Goal: Task Accomplishment & Management: Use online tool/utility

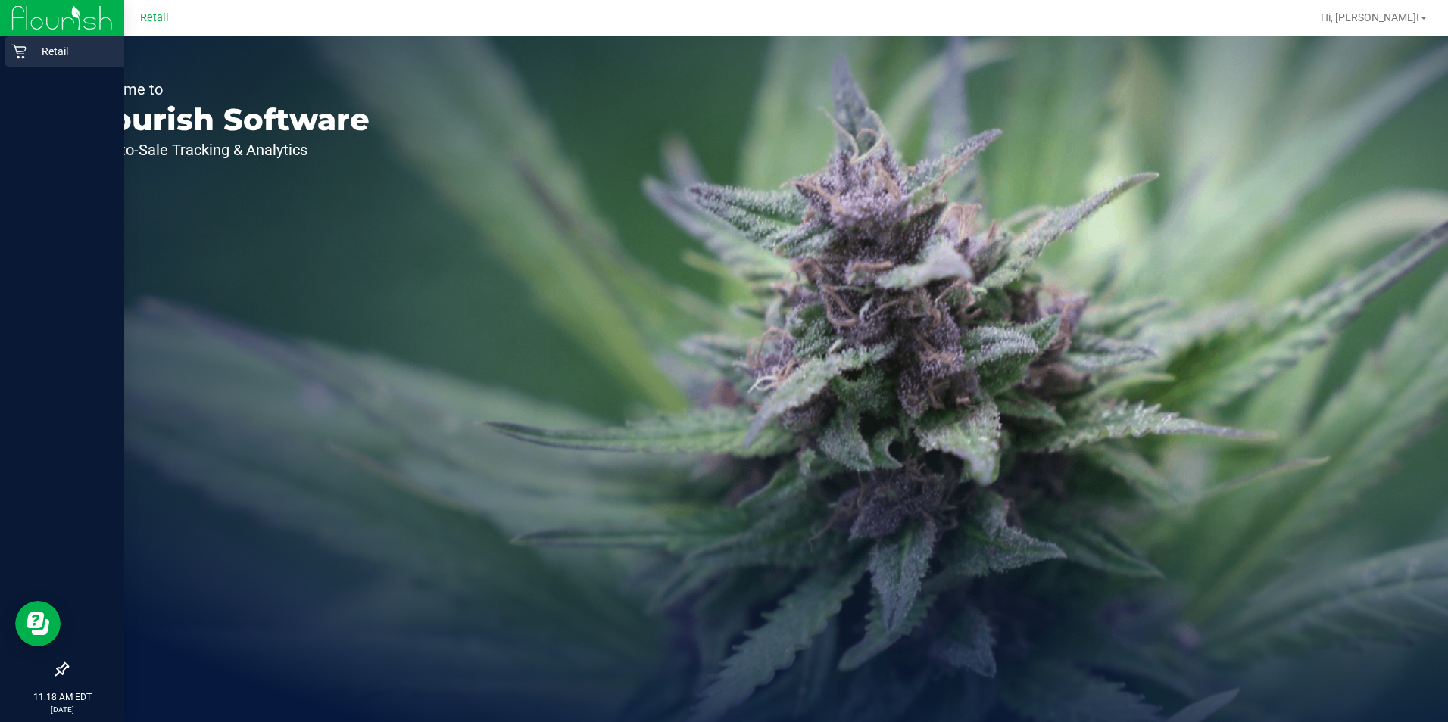
click at [46, 43] on p "Retail" at bounding box center [71, 51] width 91 height 18
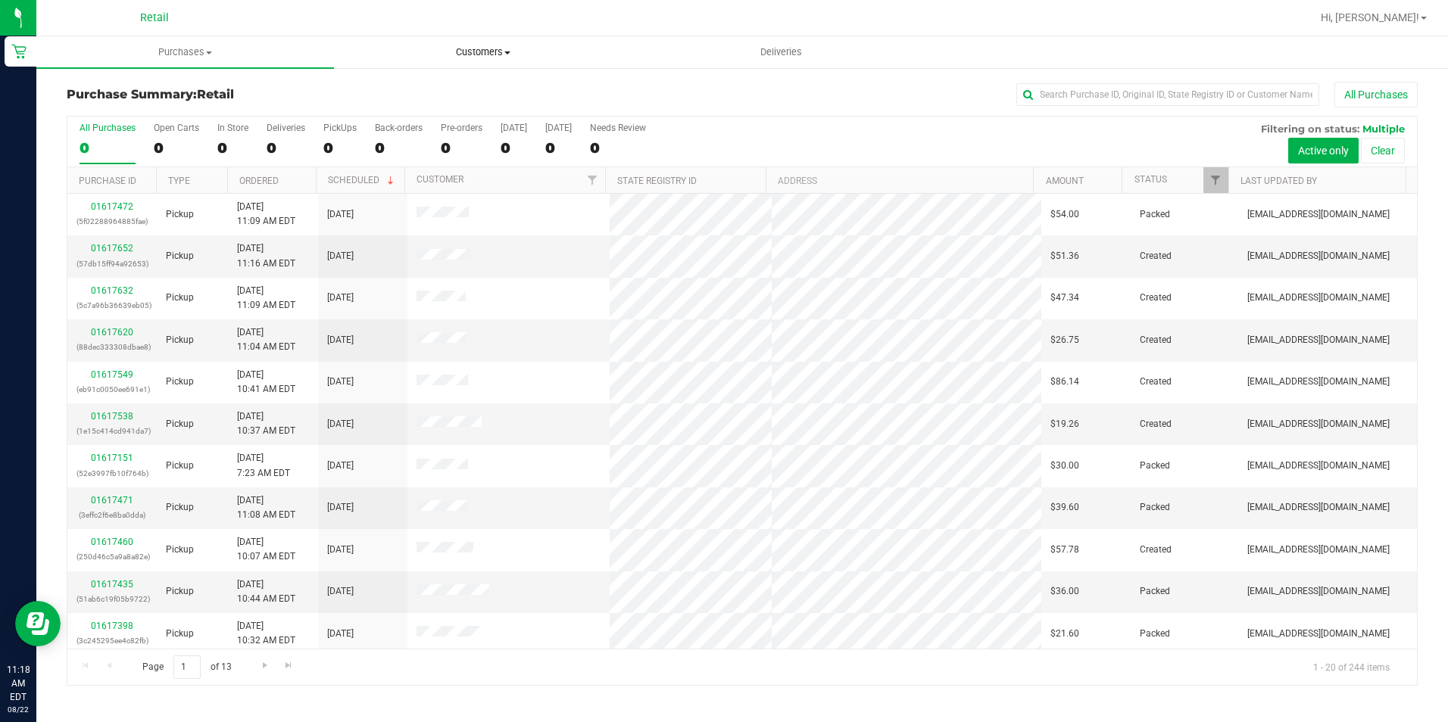
click at [473, 53] on span "Customers" at bounding box center [483, 52] width 296 height 14
click at [469, 86] on li "All customers" at bounding box center [483, 92] width 298 height 18
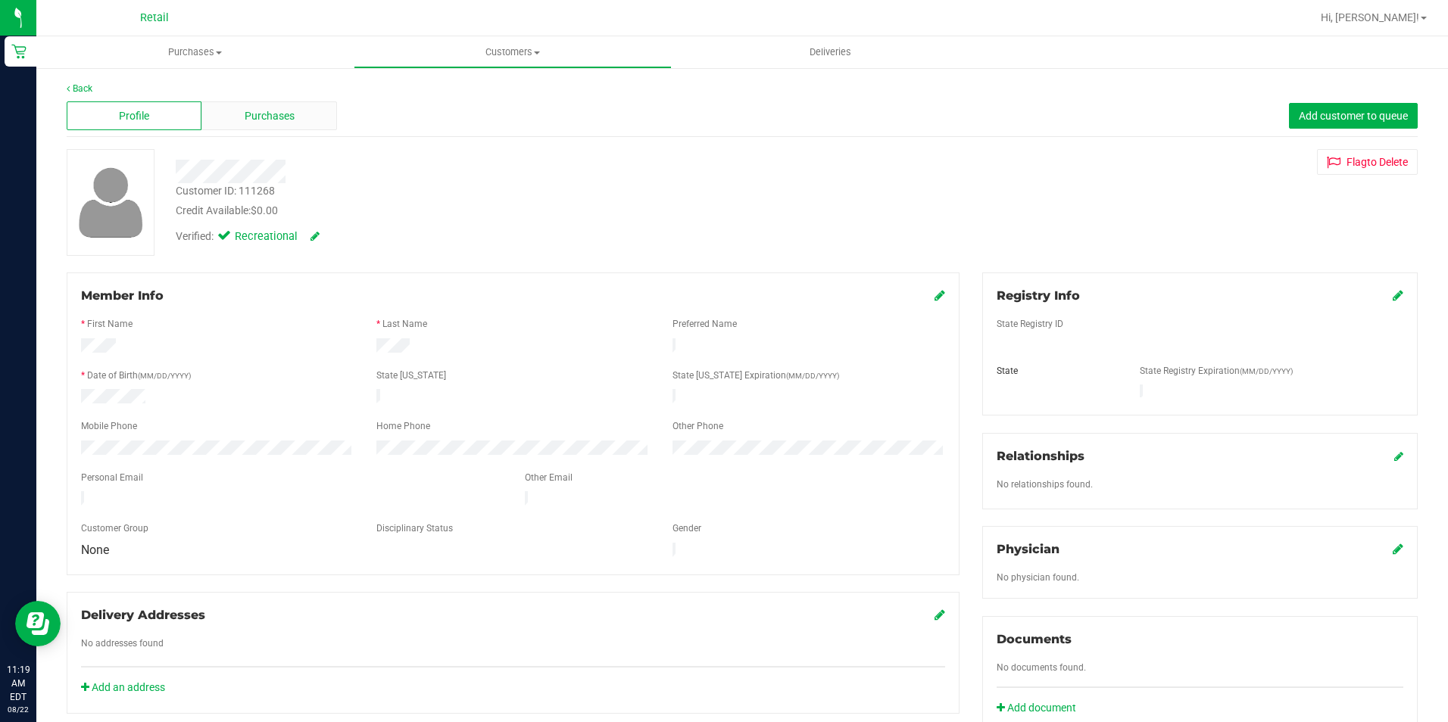
click at [271, 104] on div "Purchases" at bounding box center [268, 115] width 135 height 29
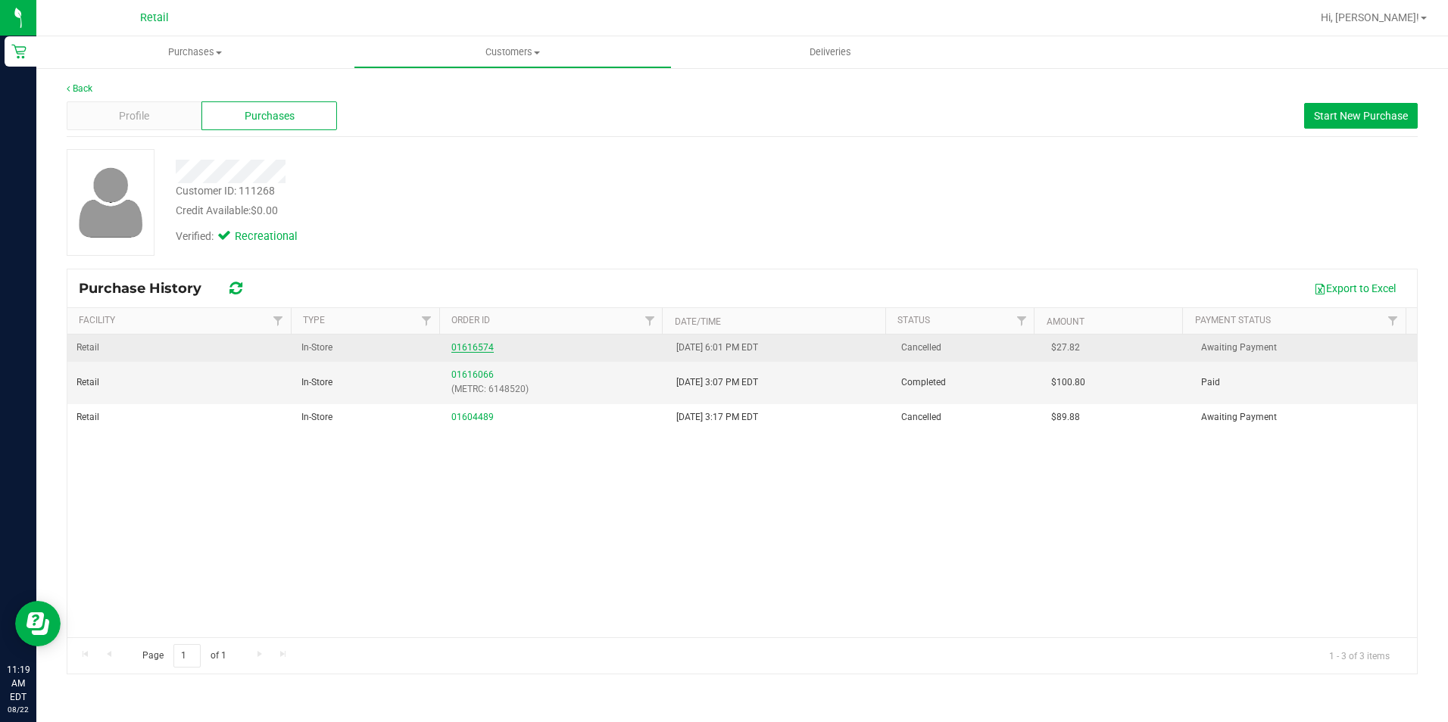
click at [457, 346] on link "01616574" at bounding box center [472, 347] width 42 height 11
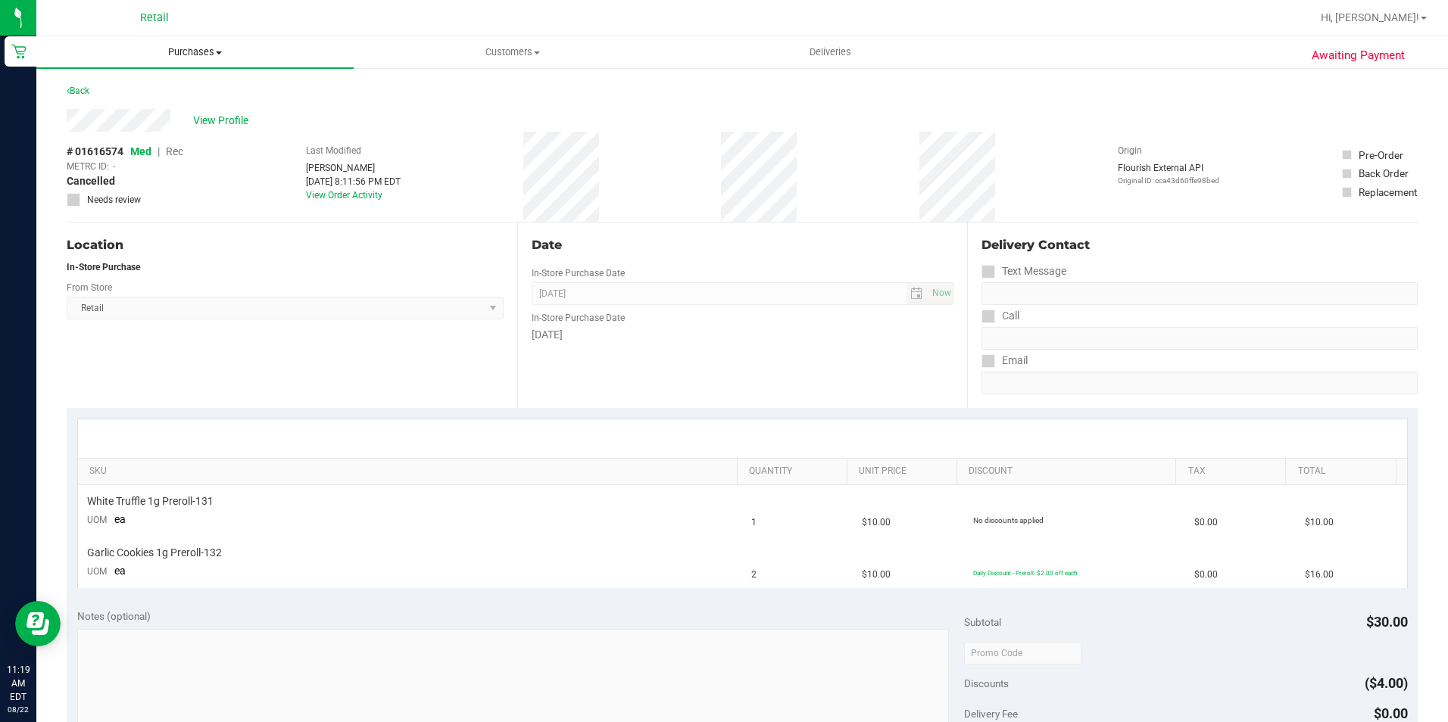
click at [207, 59] on uib-tab-heading "Purchases Summary of purchases Fulfillment All purchases" at bounding box center [194, 52] width 317 height 32
click at [515, 61] on uib-tab-heading "Customers All customers Add a new customer All physicians" at bounding box center [512, 52] width 316 height 30
click at [474, 89] on li "All customers" at bounding box center [512, 92] width 317 height 18
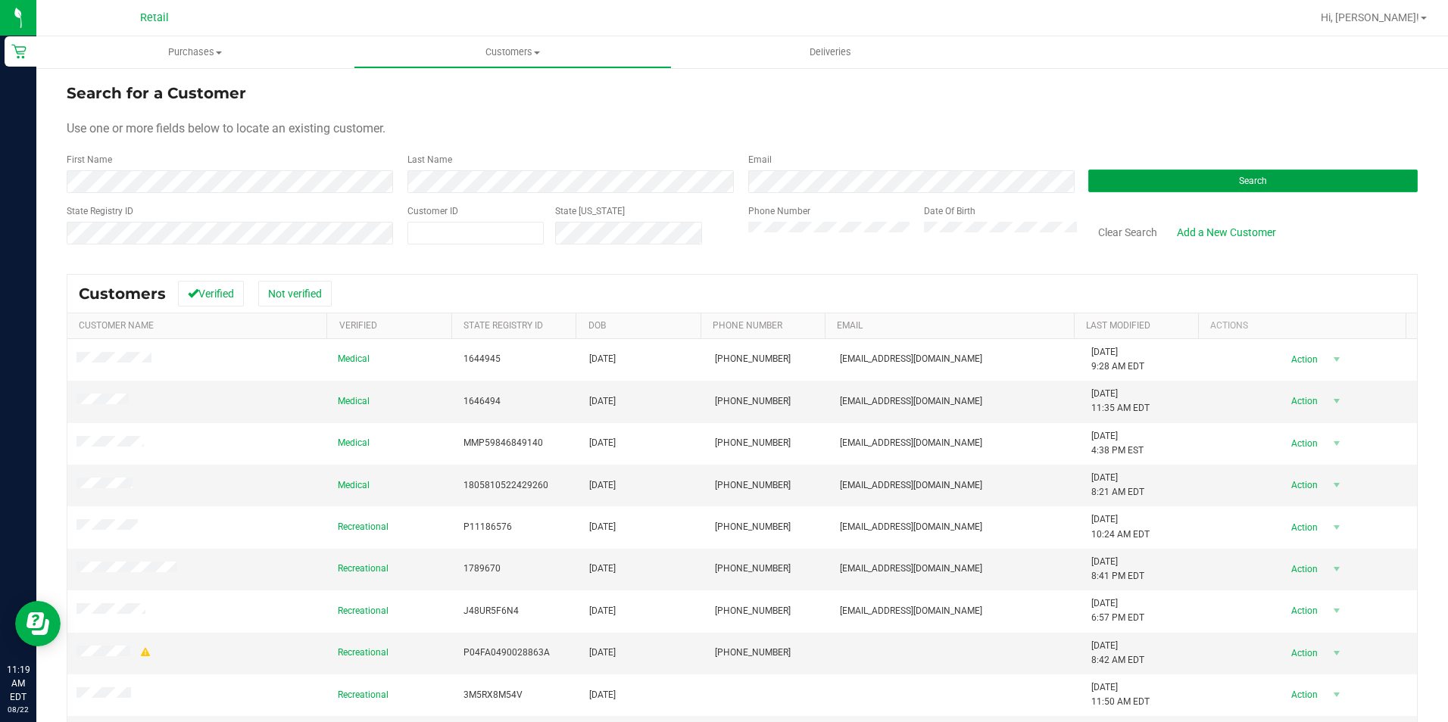
click at [1247, 183] on span "Search" at bounding box center [1253, 181] width 28 height 11
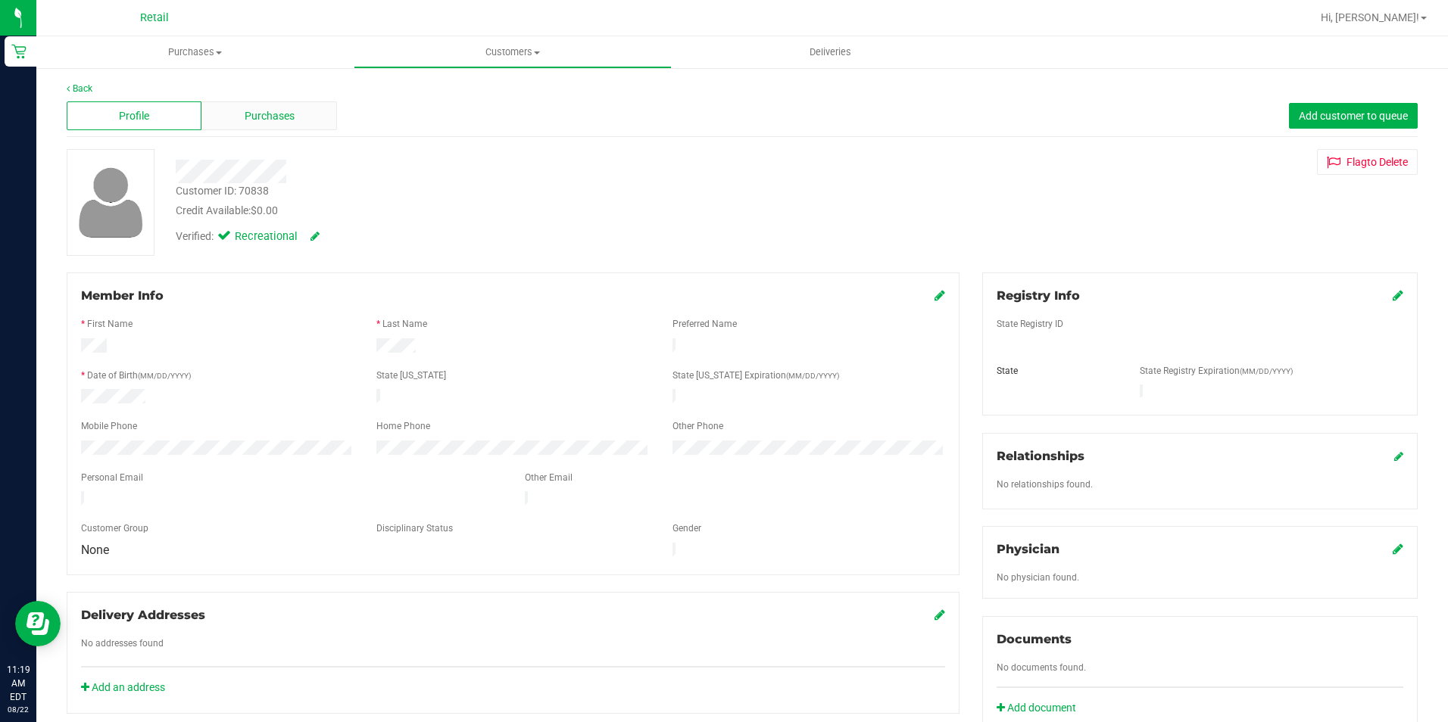
click at [279, 112] on span "Purchases" at bounding box center [270, 116] width 50 height 16
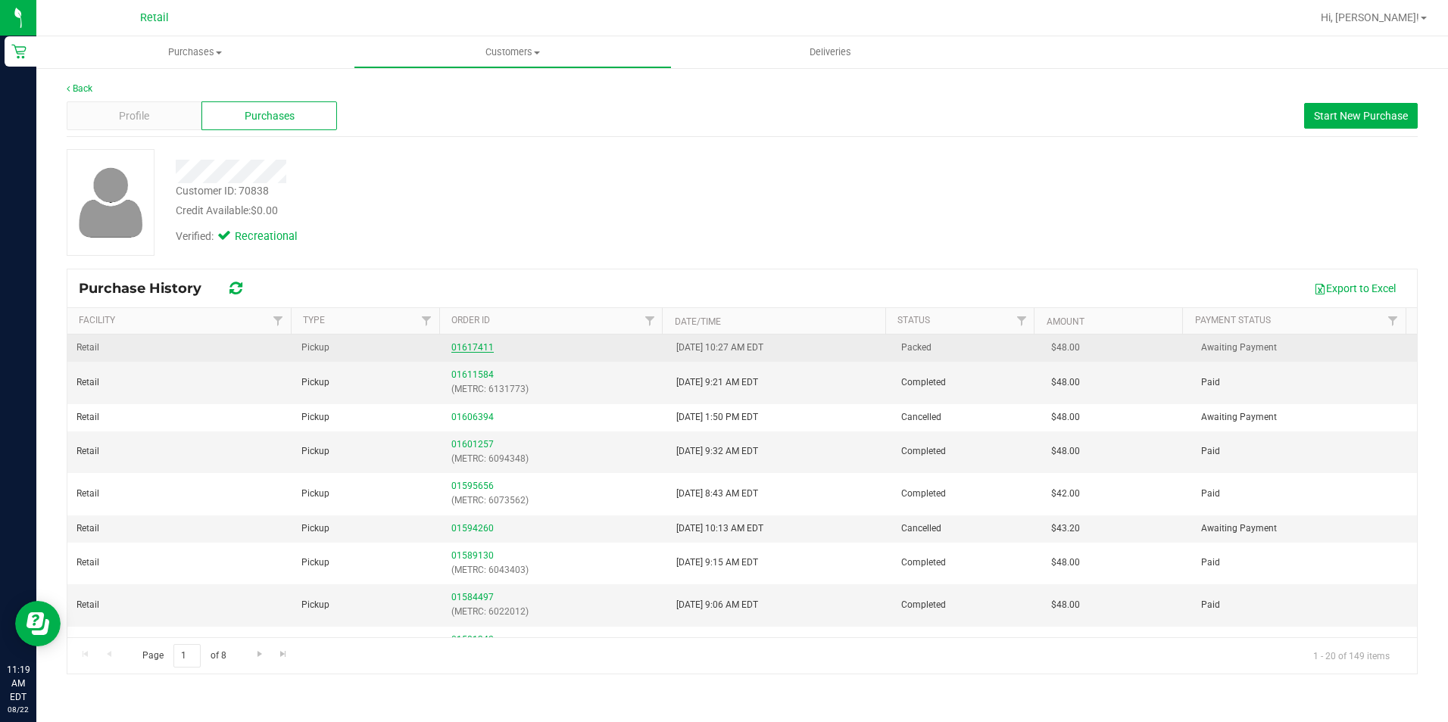
click at [461, 348] on link "01617411" at bounding box center [472, 347] width 42 height 11
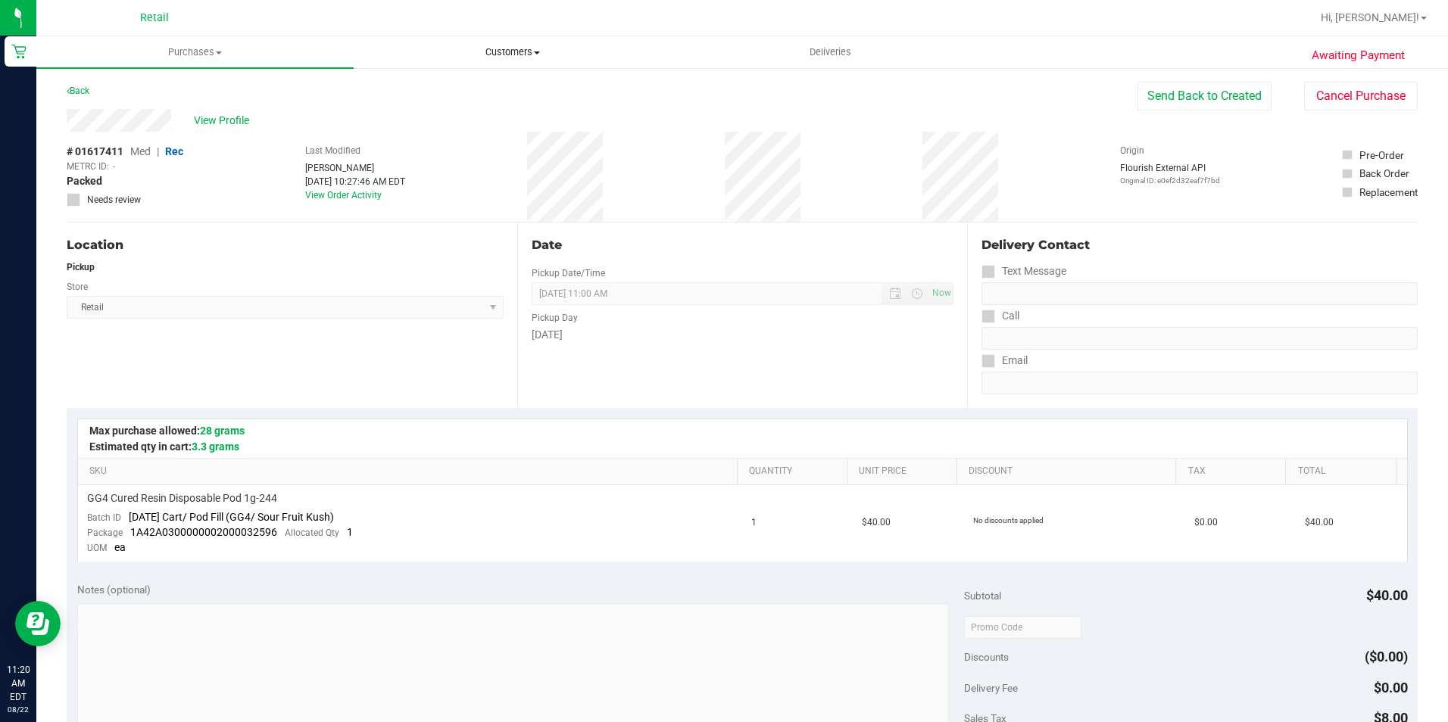
click at [514, 47] on span "Customers" at bounding box center [512, 52] width 316 height 14
click at [464, 91] on li "All customers" at bounding box center [512, 92] width 317 height 18
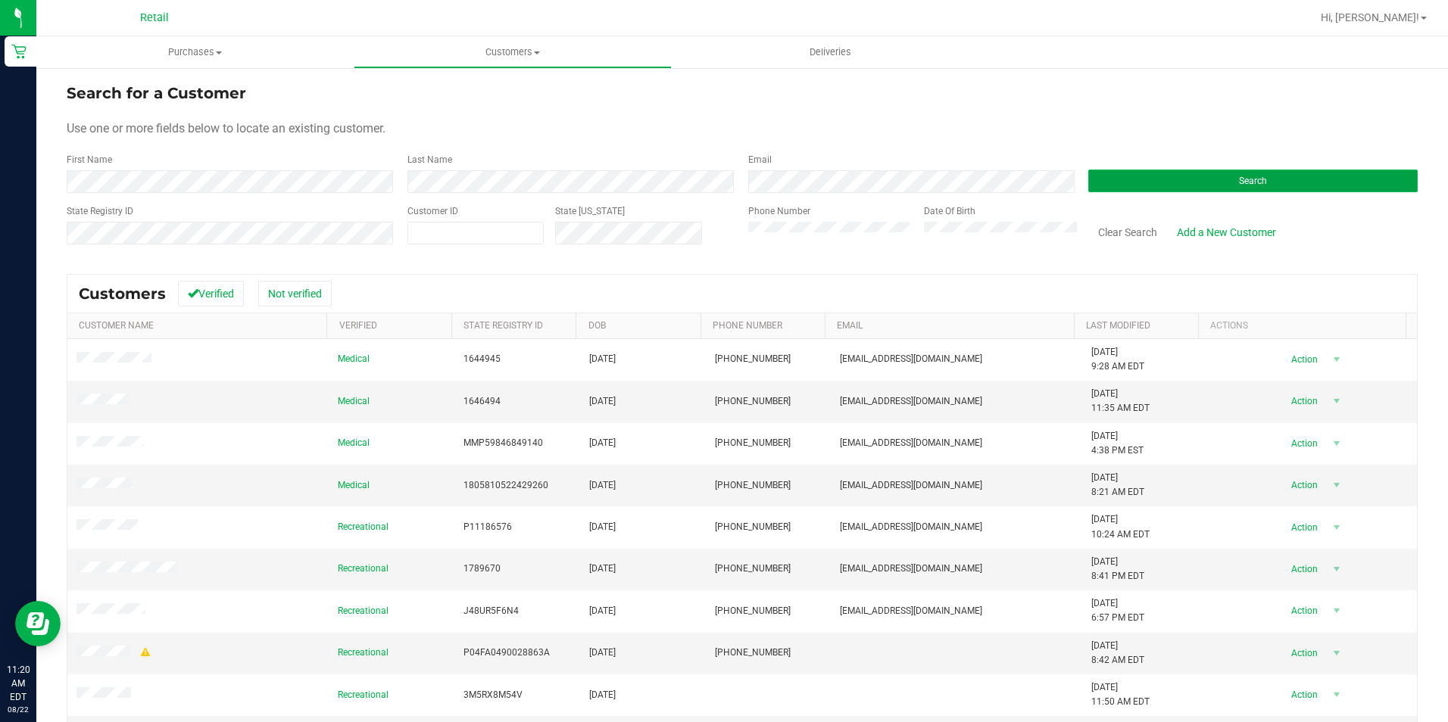
click at [1147, 181] on button "Search" at bounding box center [1252, 181] width 329 height 23
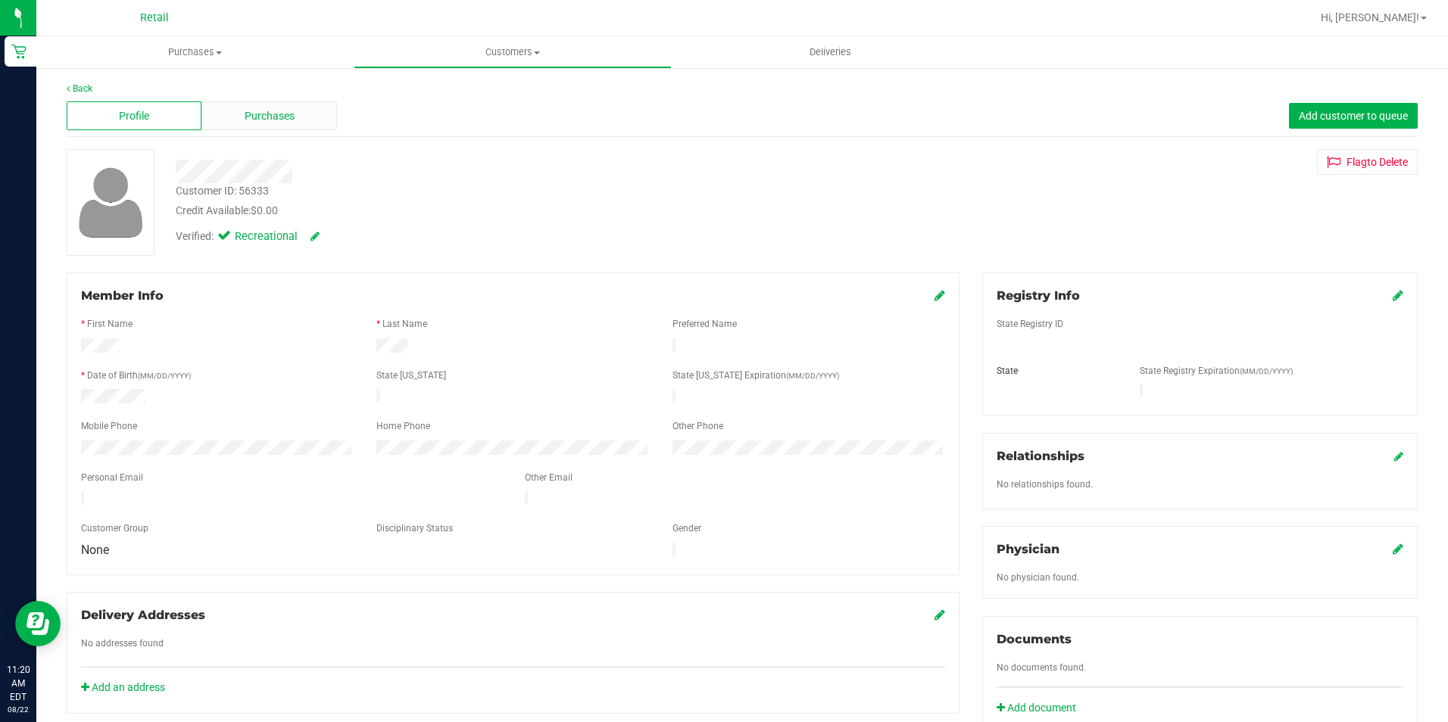
click at [267, 123] on span "Purchases" at bounding box center [270, 116] width 50 height 16
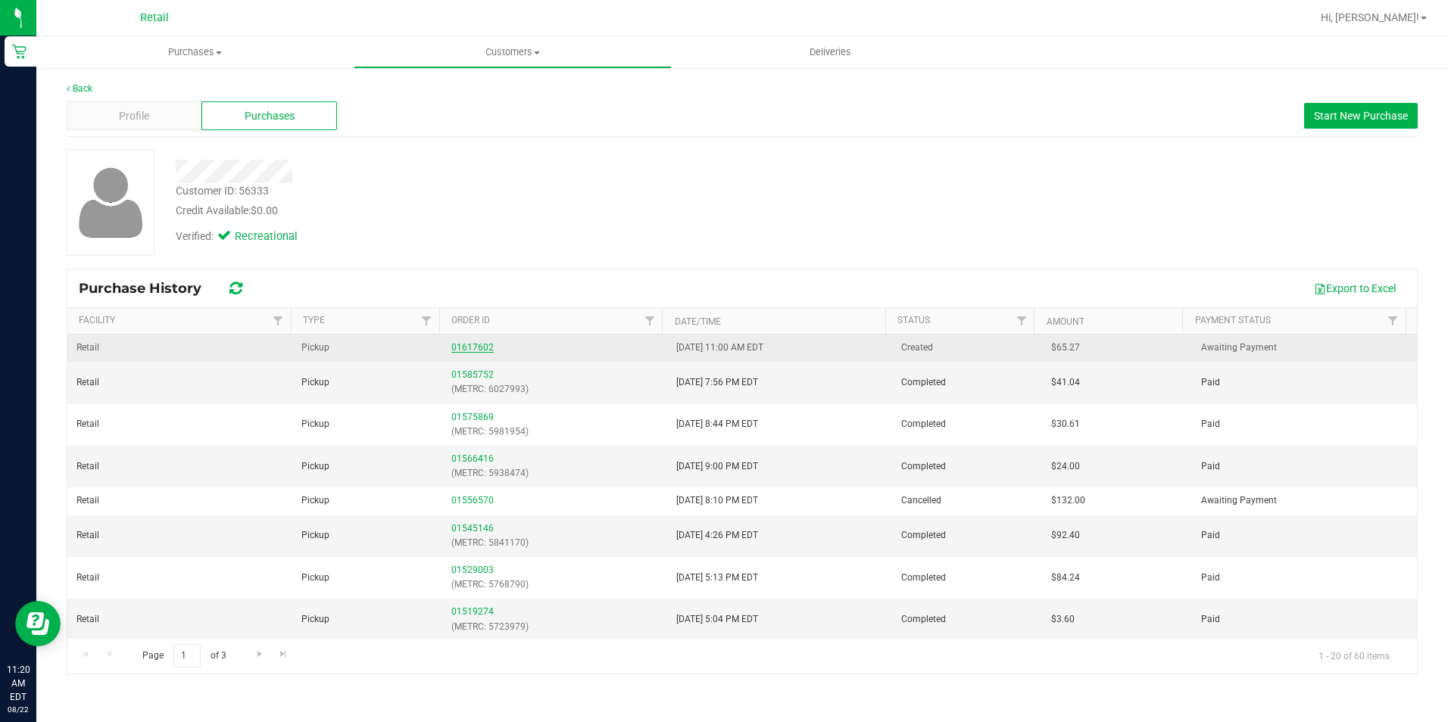
click at [482, 350] on link "01617602" at bounding box center [472, 347] width 42 height 11
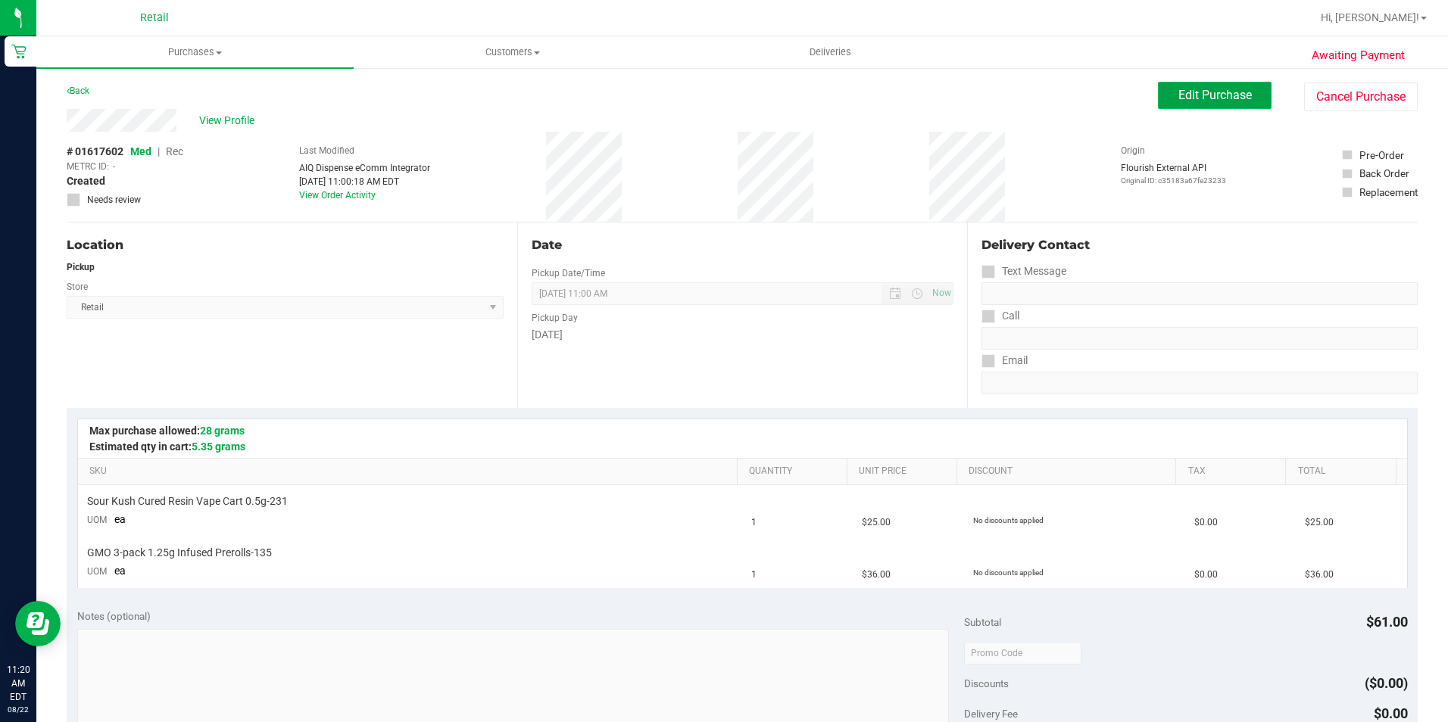
click at [1220, 89] on span "Edit Purchase" at bounding box center [1214, 95] width 73 height 14
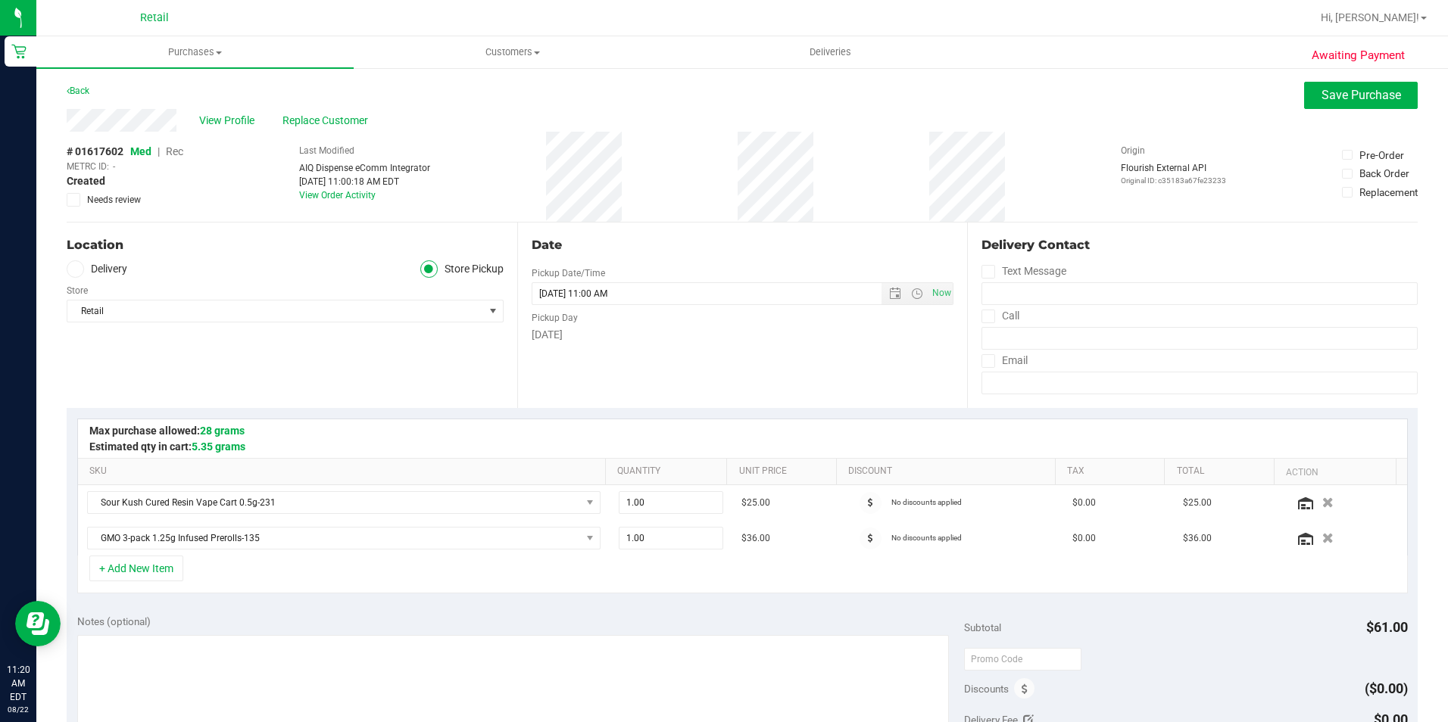
click at [176, 153] on span "Rec" at bounding box center [174, 151] width 17 height 12
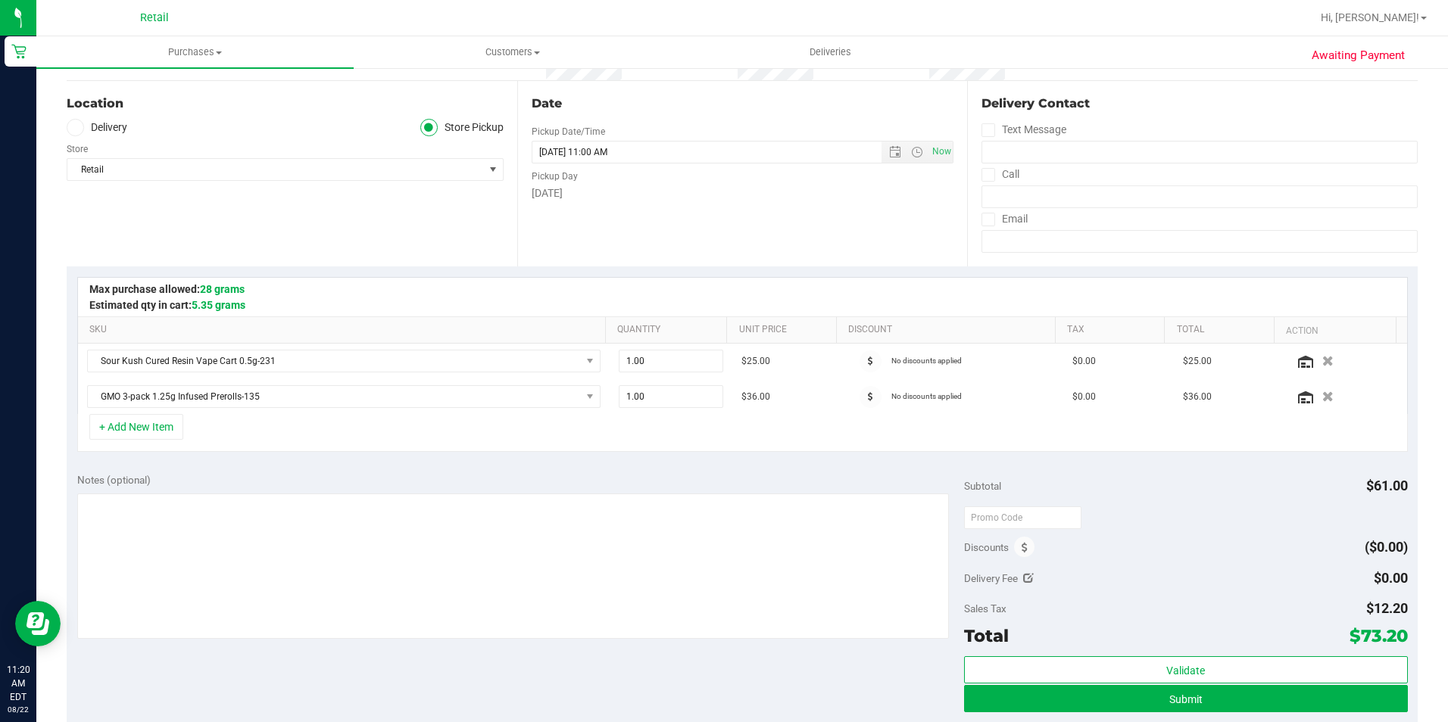
scroll to position [379, 0]
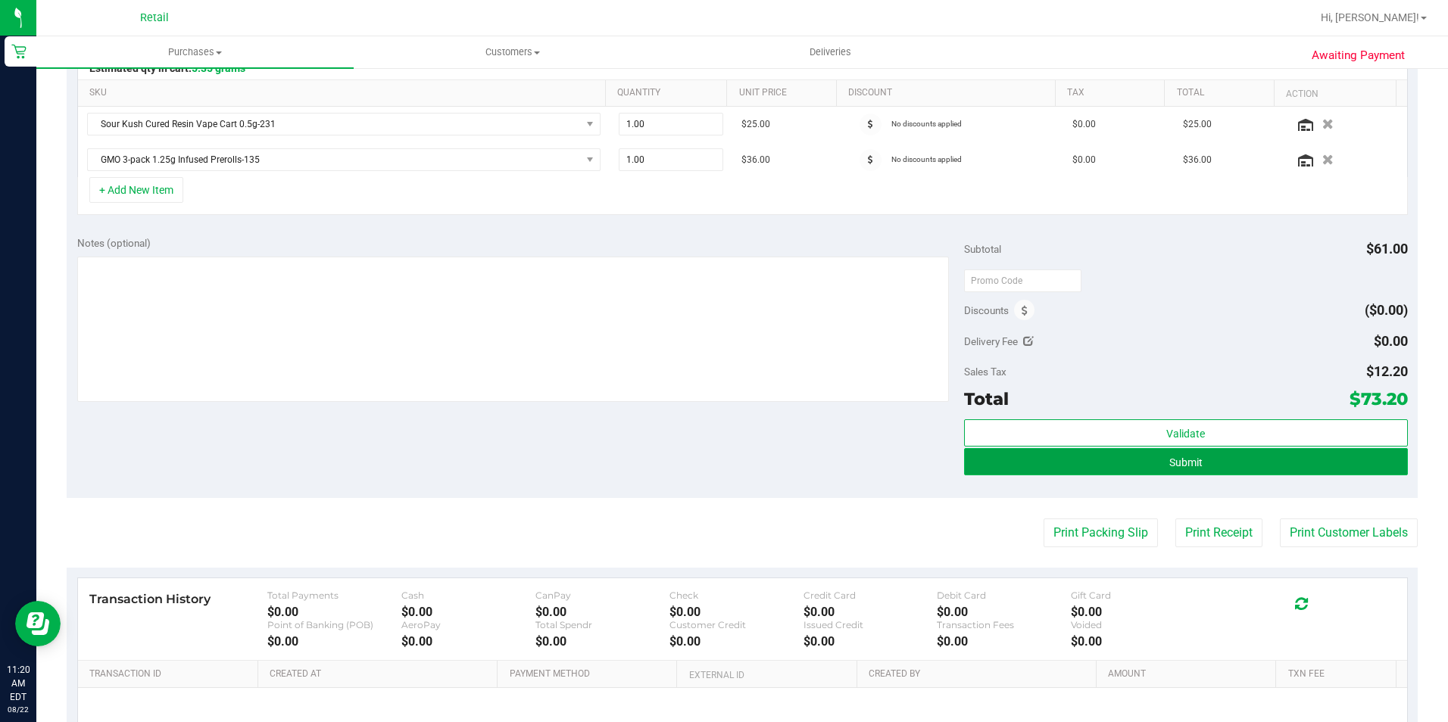
click at [1146, 455] on button "Submit" at bounding box center [1186, 461] width 444 height 27
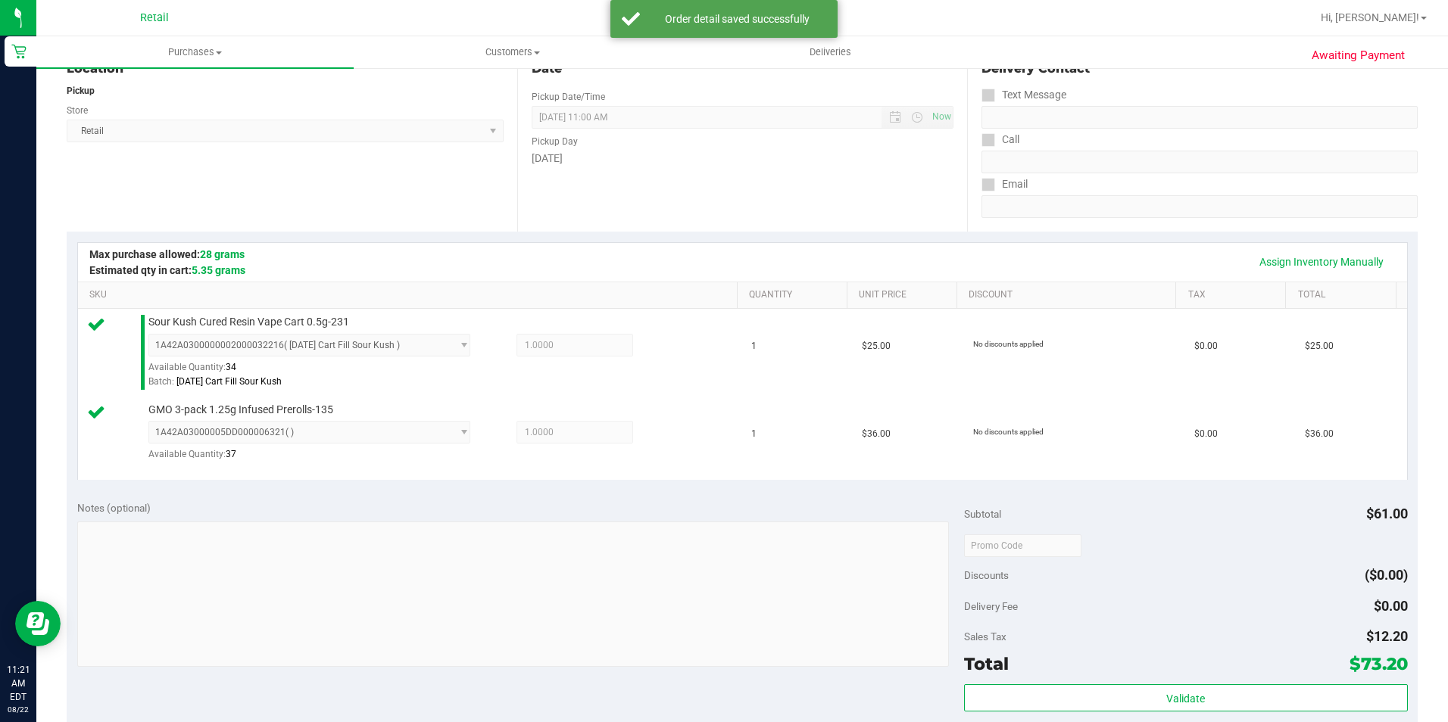
scroll to position [379, 0]
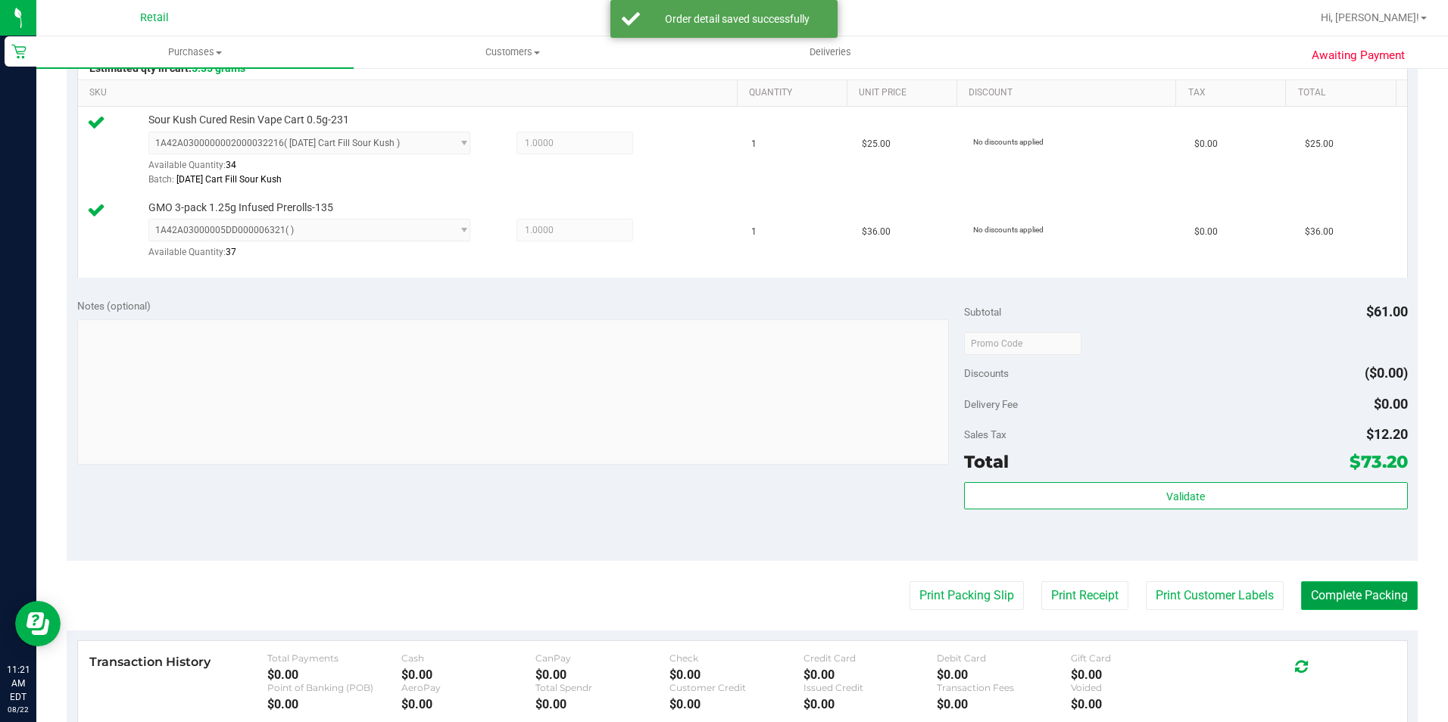
click at [1387, 607] on button "Complete Packing" at bounding box center [1359, 595] width 117 height 29
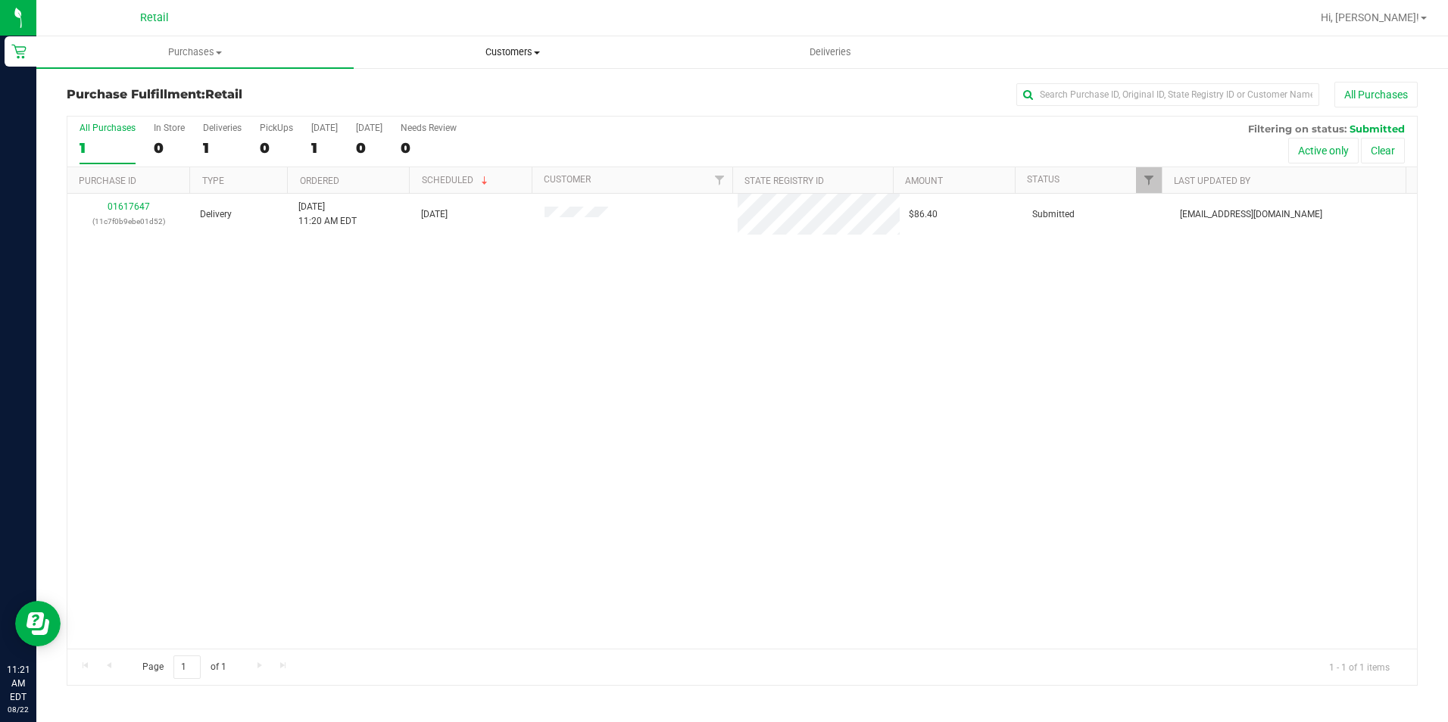
click at [535, 58] on span "Customers" at bounding box center [512, 52] width 316 height 14
click at [510, 85] on li "All customers" at bounding box center [512, 92] width 317 height 18
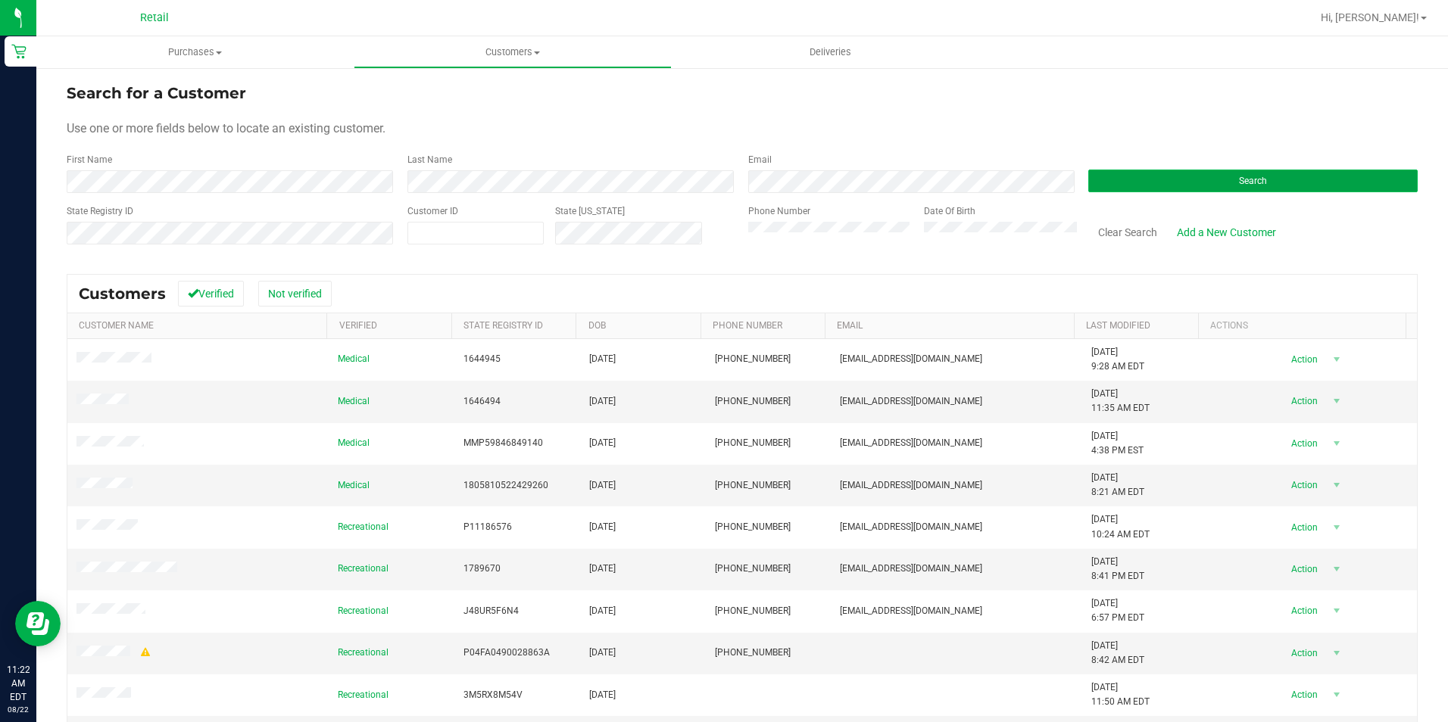
click at [1131, 178] on button "Search" at bounding box center [1252, 181] width 329 height 23
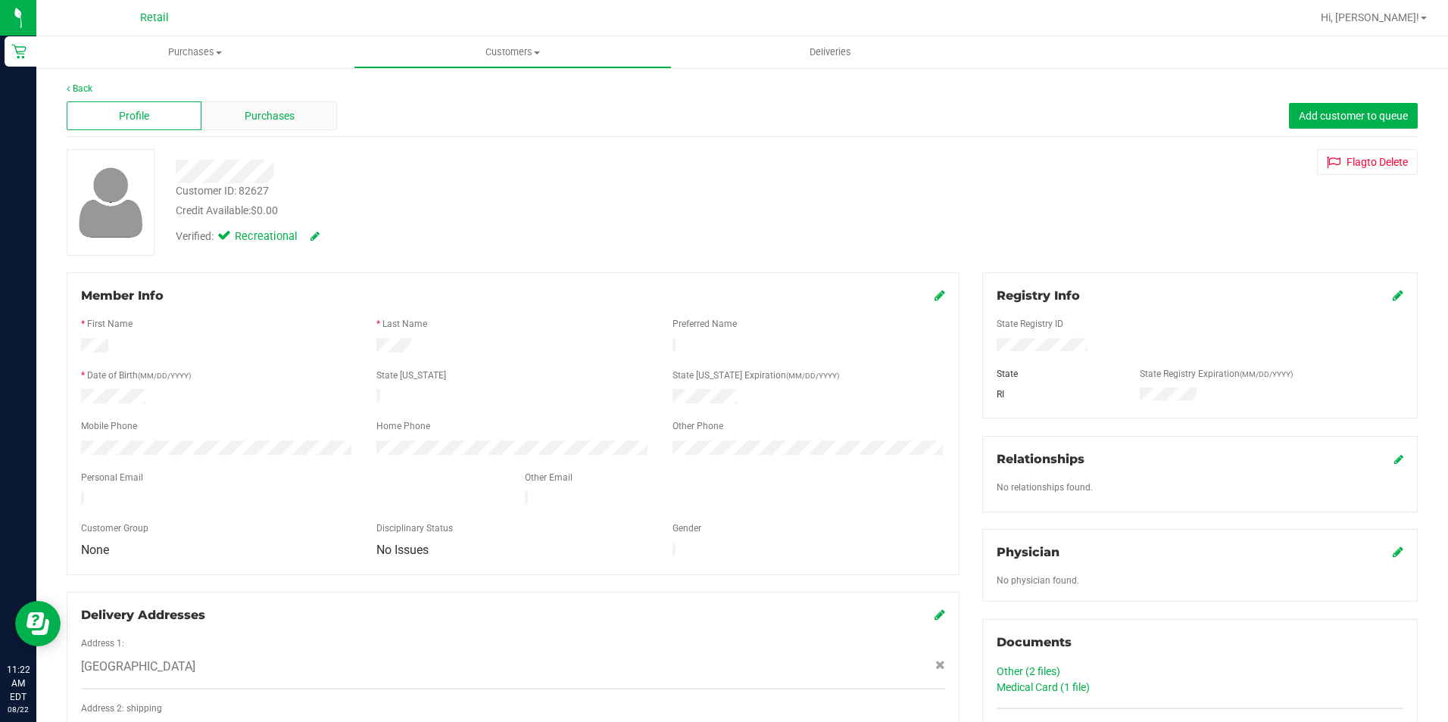
click at [291, 120] on span "Purchases" at bounding box center [270, 116] width 50 height 16
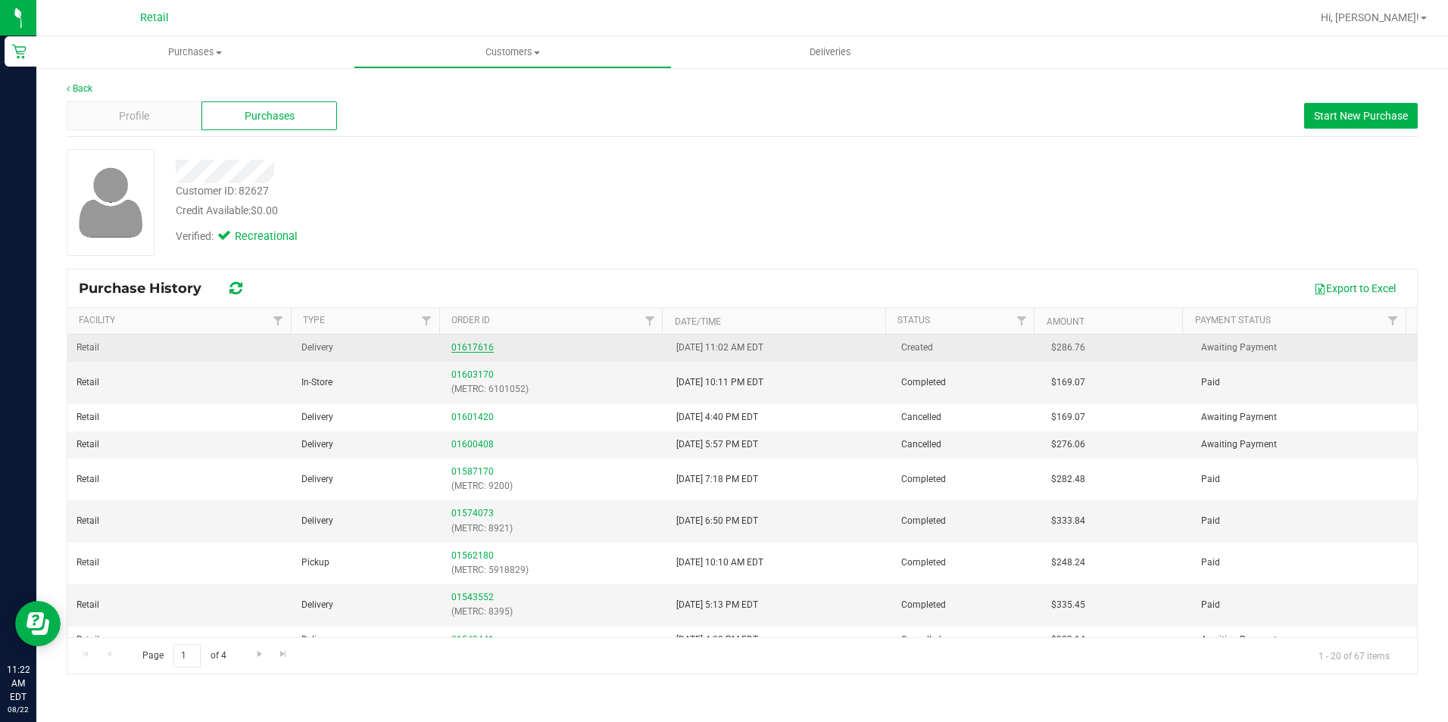
click at [453, 343] on link "01617616" at bounding box center [472, 347] width 42 height 11
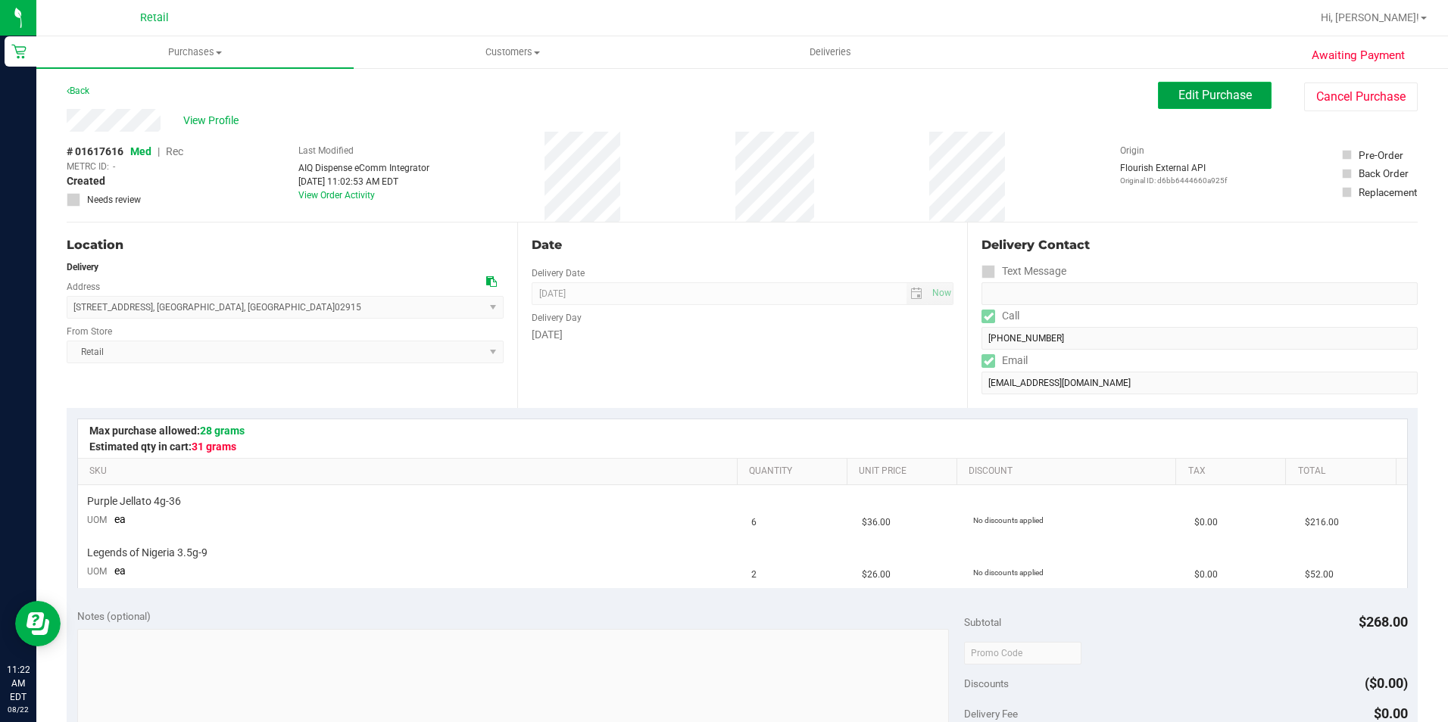
click at [1206, 103] on button "Edit Purchase" at bounding box center [1215, 95] width 114 height 27
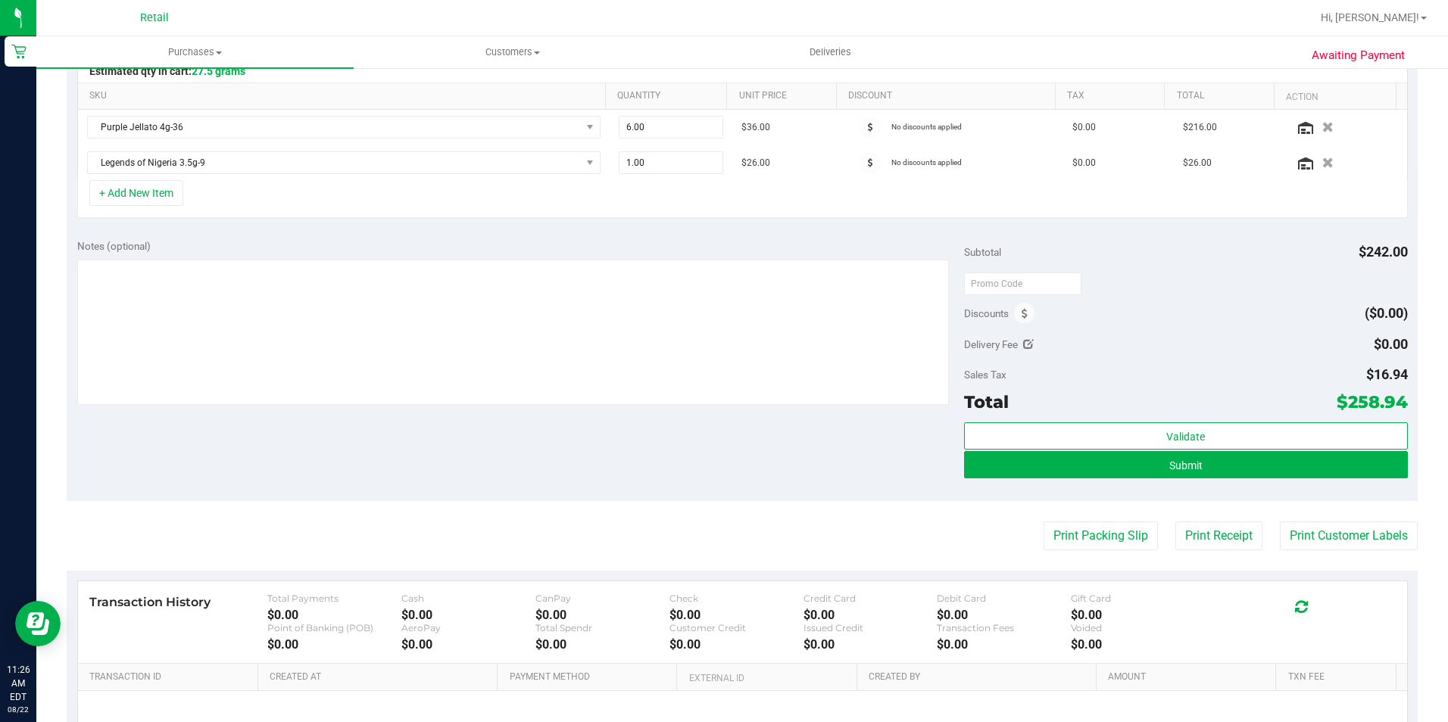
scroll to position [379, 0]
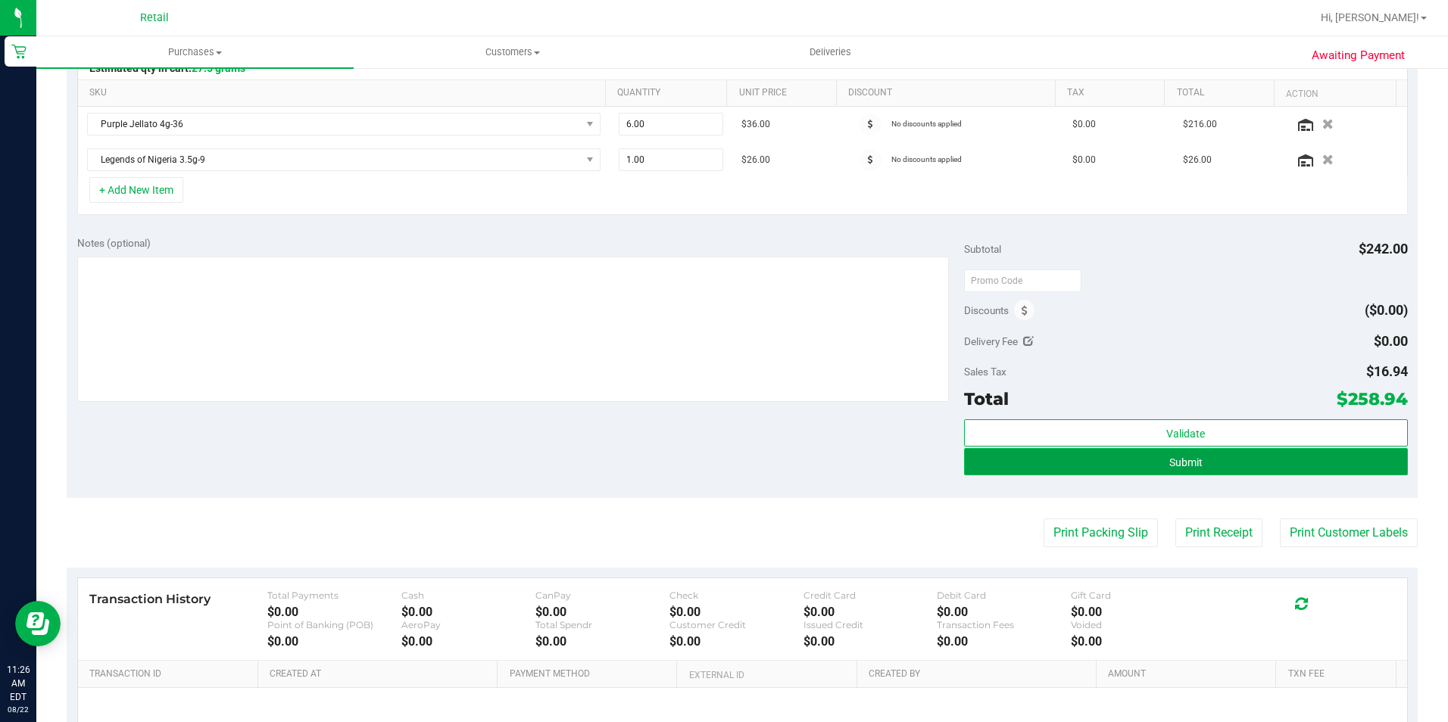
click at [1153, 463] on button "Submit" at bounding box center [1186, 461] width 444 height 27
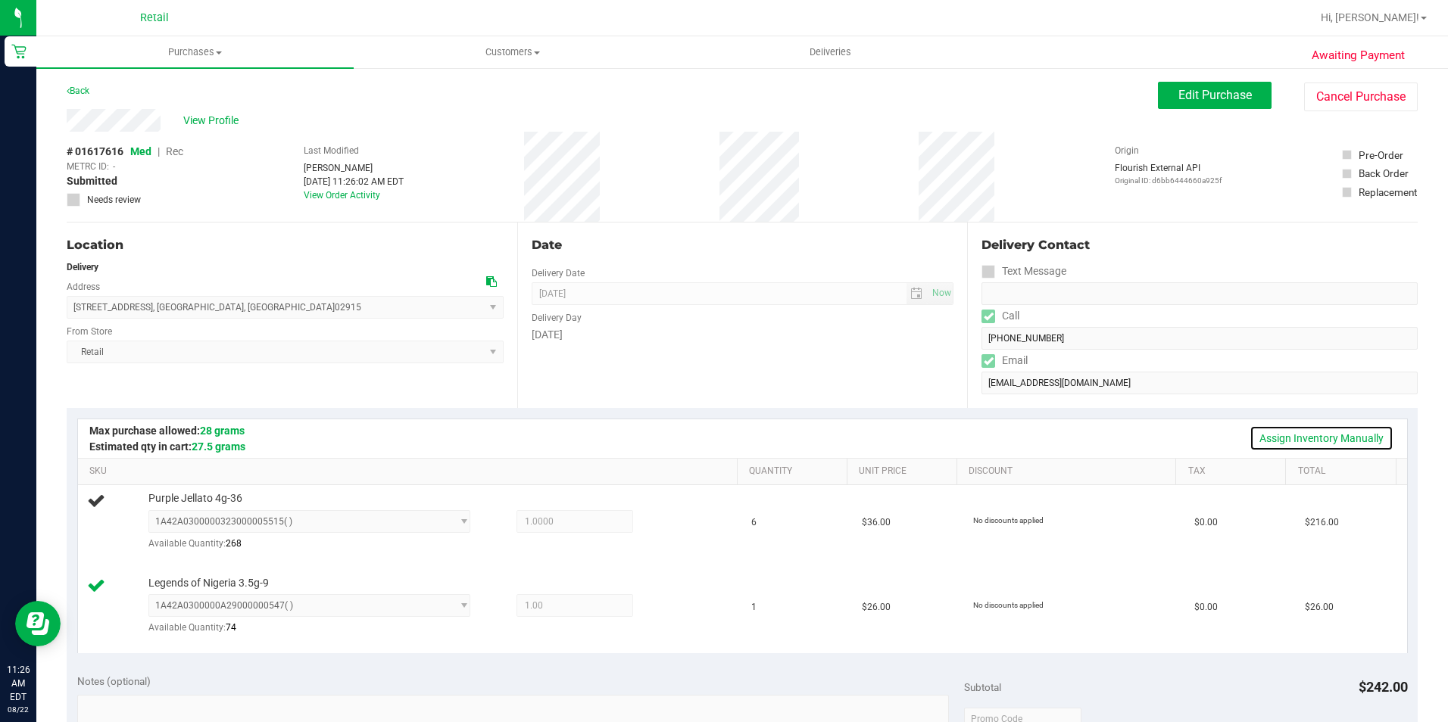
click at [1321, 442] on link "Assign Inventory Manually" at bounding box center [1321, 439] width 144 height 26
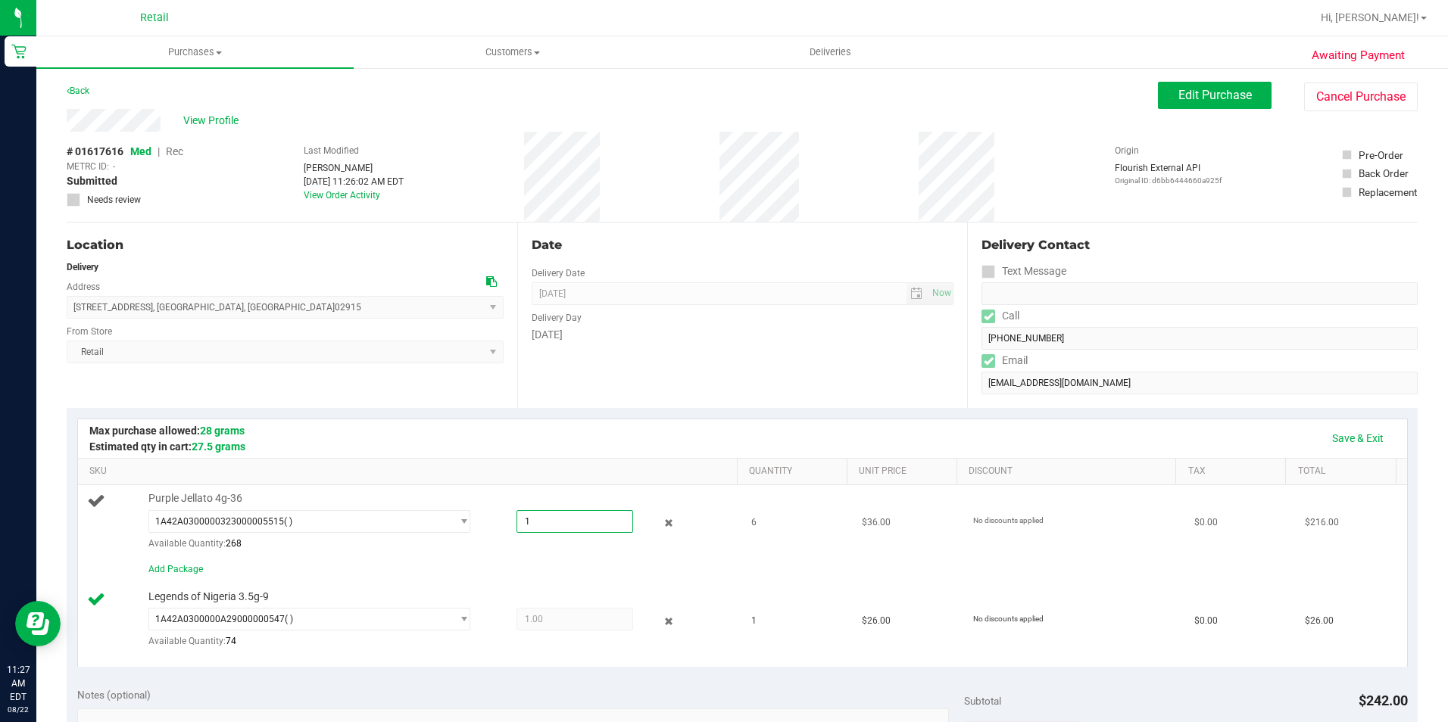
drag, startPoint x: 549, startPoint y: 522, endPoint x: 505, endPoint y: 530, distance: 44.7
click at [505, 530] on div "1.0000 1" at bounding box center [560, 521] width 145 height 23
type input "6"
type input "6.0000"
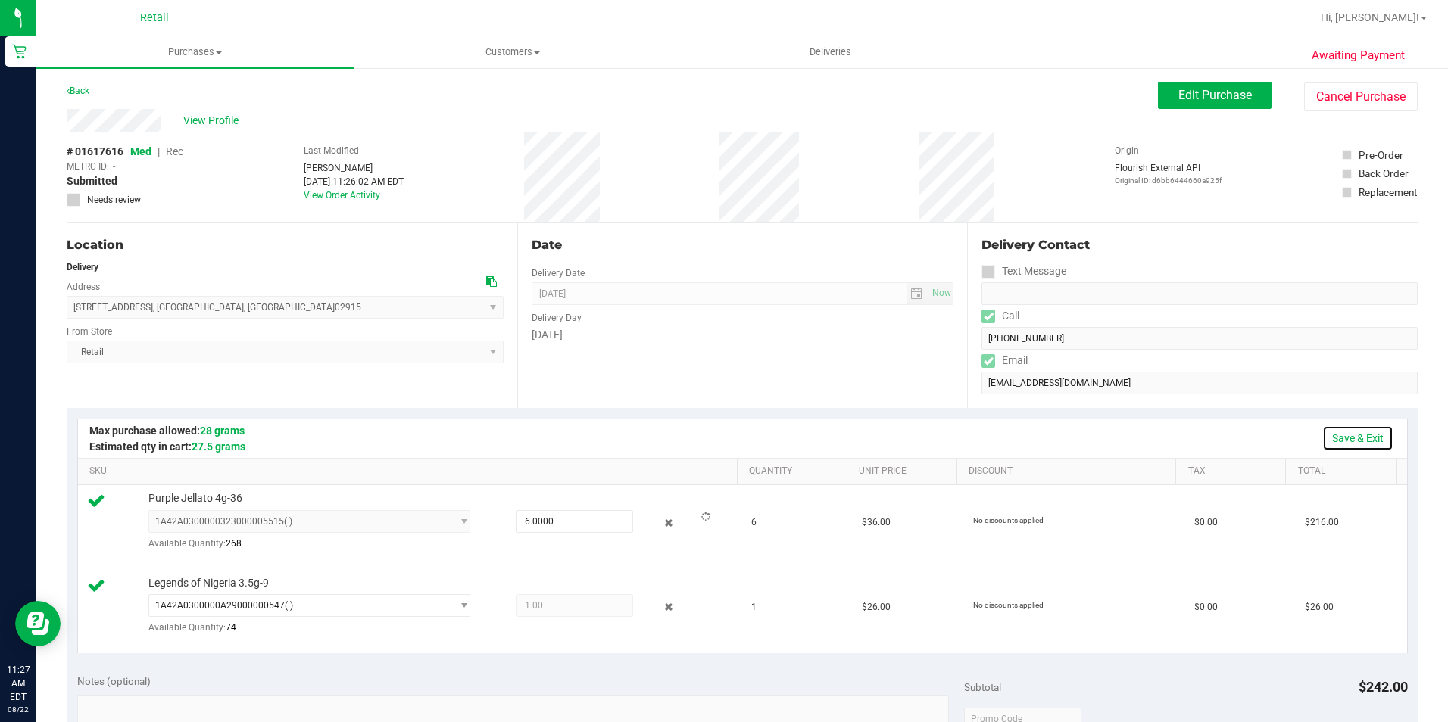
click at [1355, 439] on link "Save & Exit" at bounding box center [1357, 439] width 71 height 26
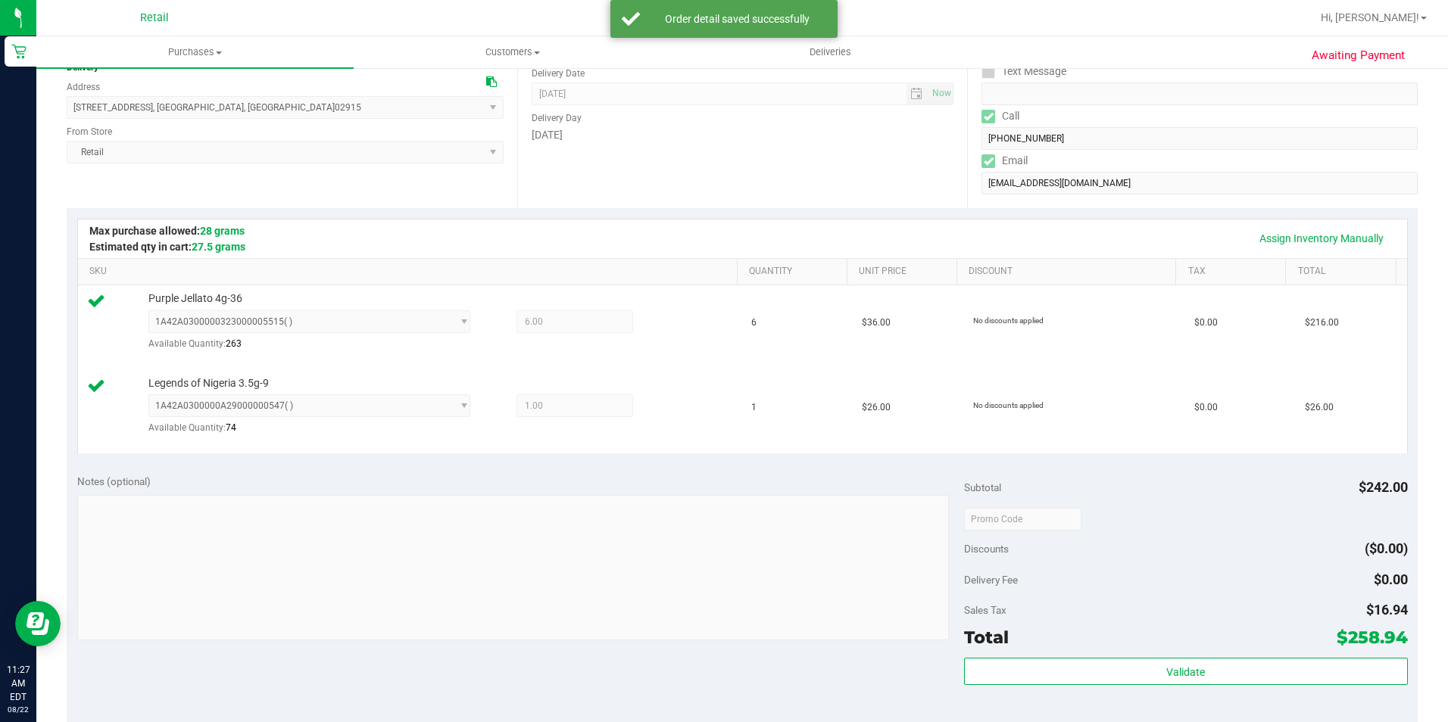
scroll to position [530, 0]
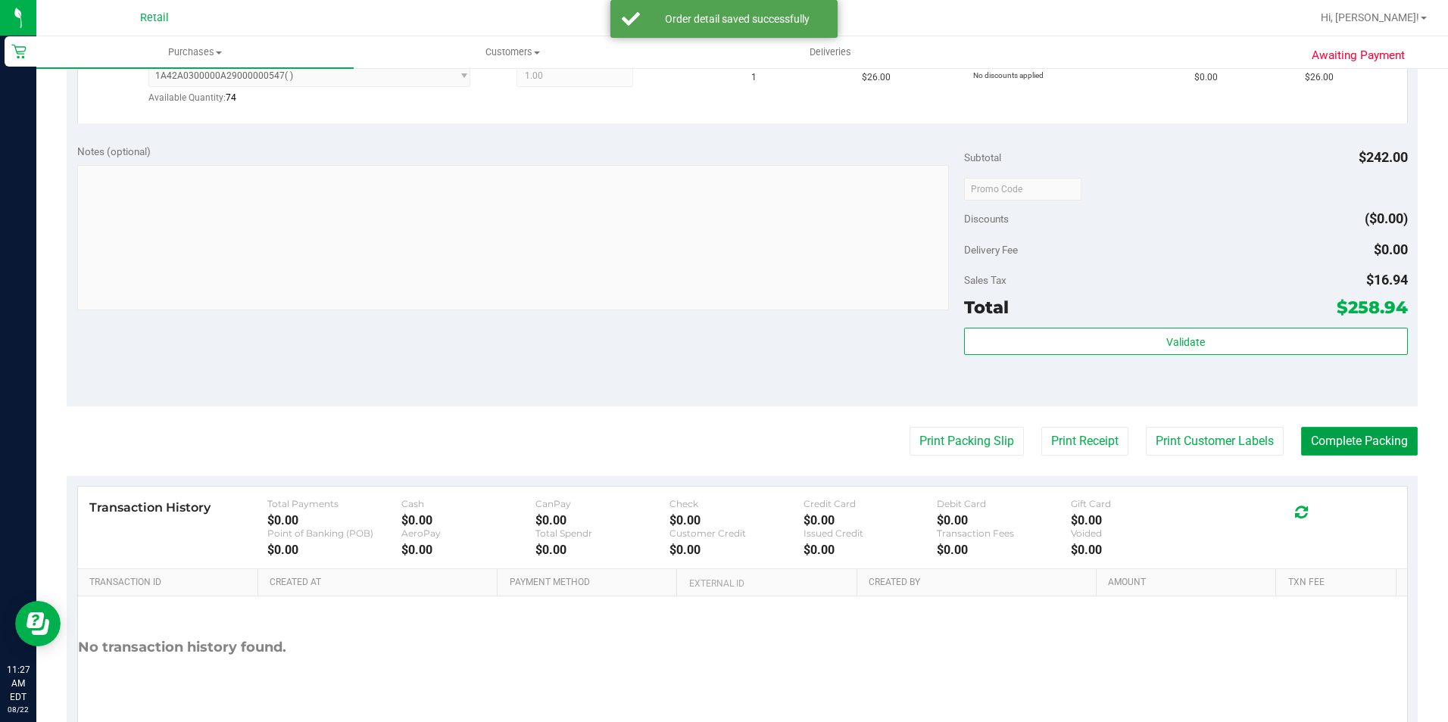
click at [1329, 451] on button "Complete Packing" at bounding box center [1359, 441] width 117 height 29
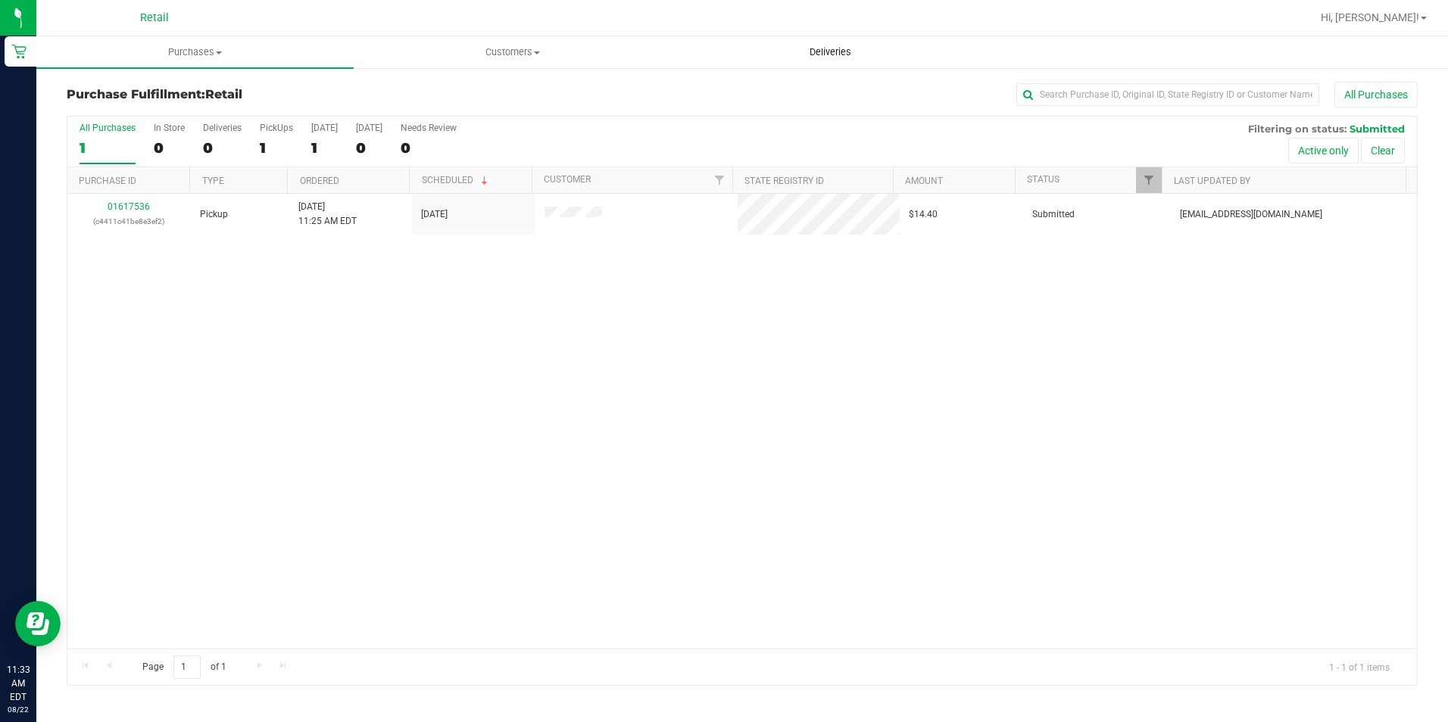
click at [830, 59] on uib-tab-heading "Deliveries" at bounding box center [830, 52] width 316 height 30
